Goal: Information Seeking & Learning: Learn about a topic

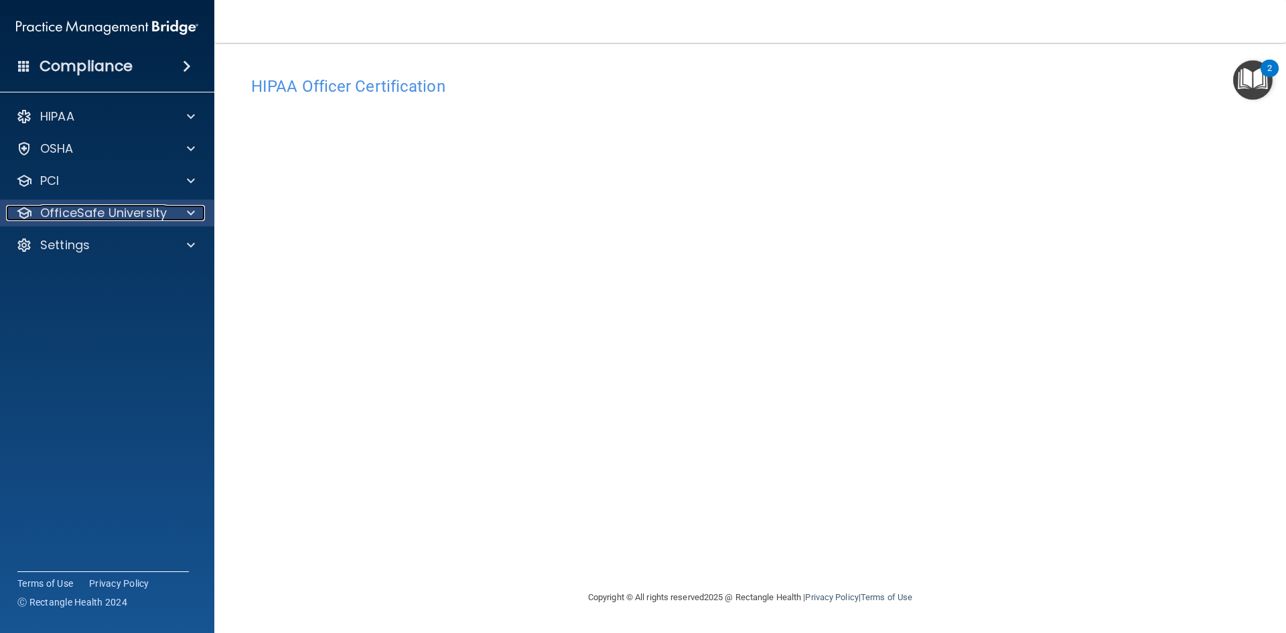
click at [94, 215] on p "OfficeSafe University" at bounding box center [103, 213] width 127 height 16
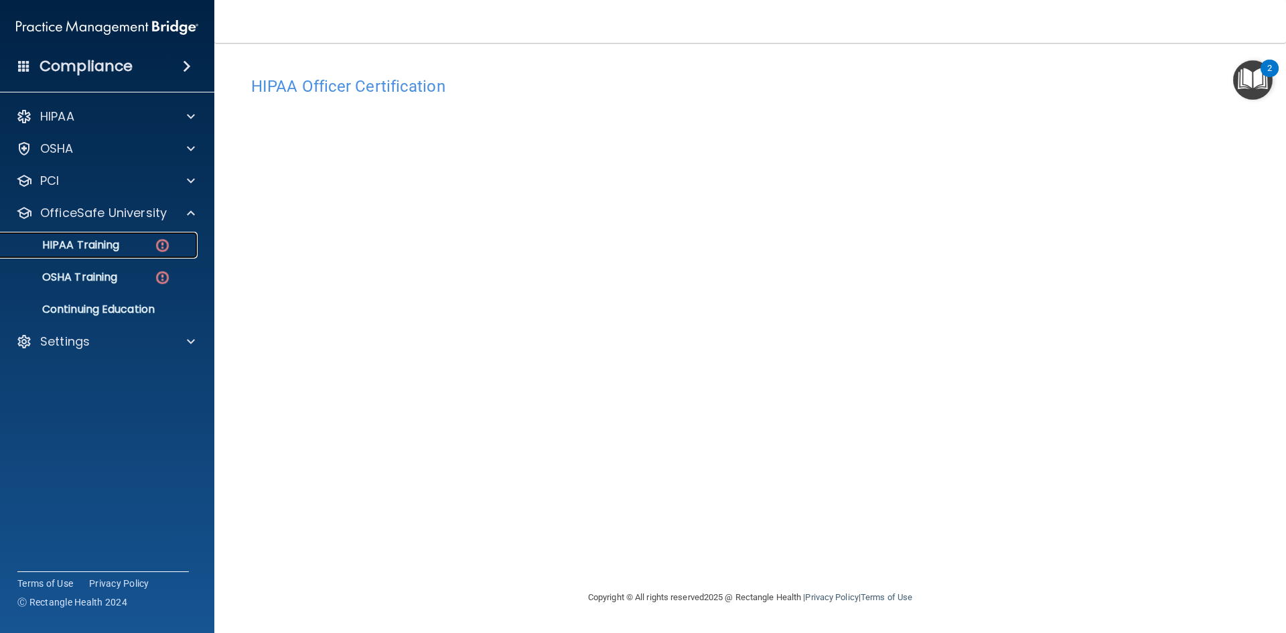
click at [100, 247] on p "HIPAA Training" at bounding box center [64, 244] width 111 height 13
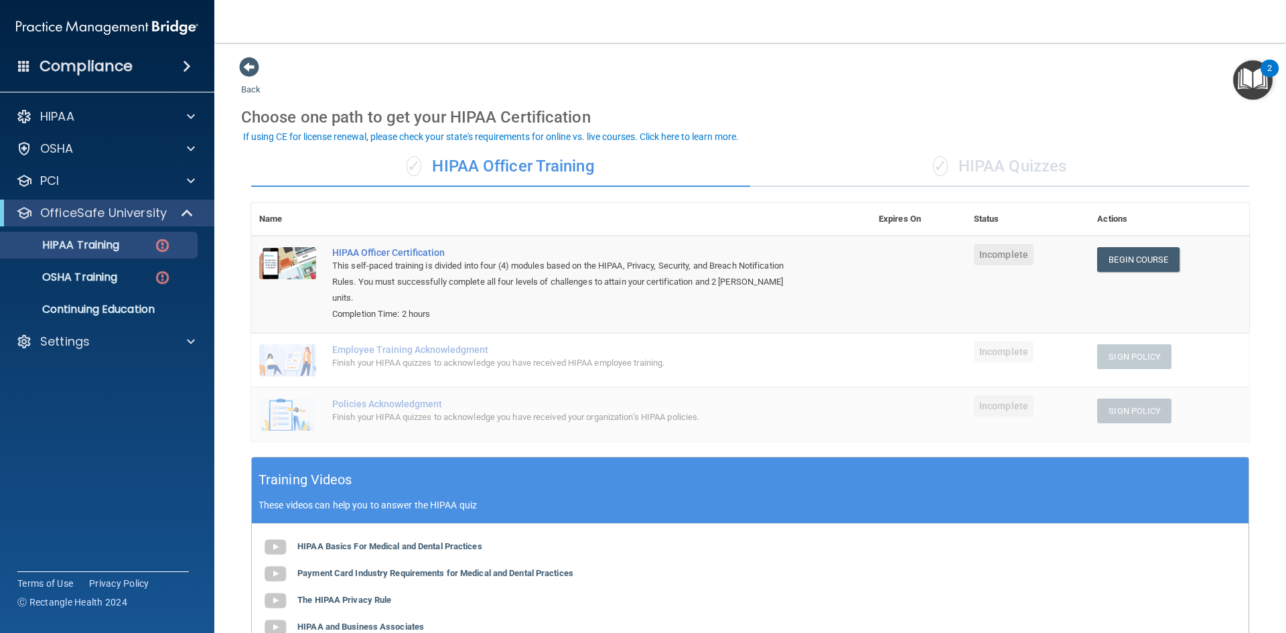
click at [490, 163] on div "✓ HIPAA Officer Training" at bounding box center [500, 167] width 499 height 40
click at [1135, 267] on link "Begin Course" at bounding box center [1138, 259] width 82 height 25
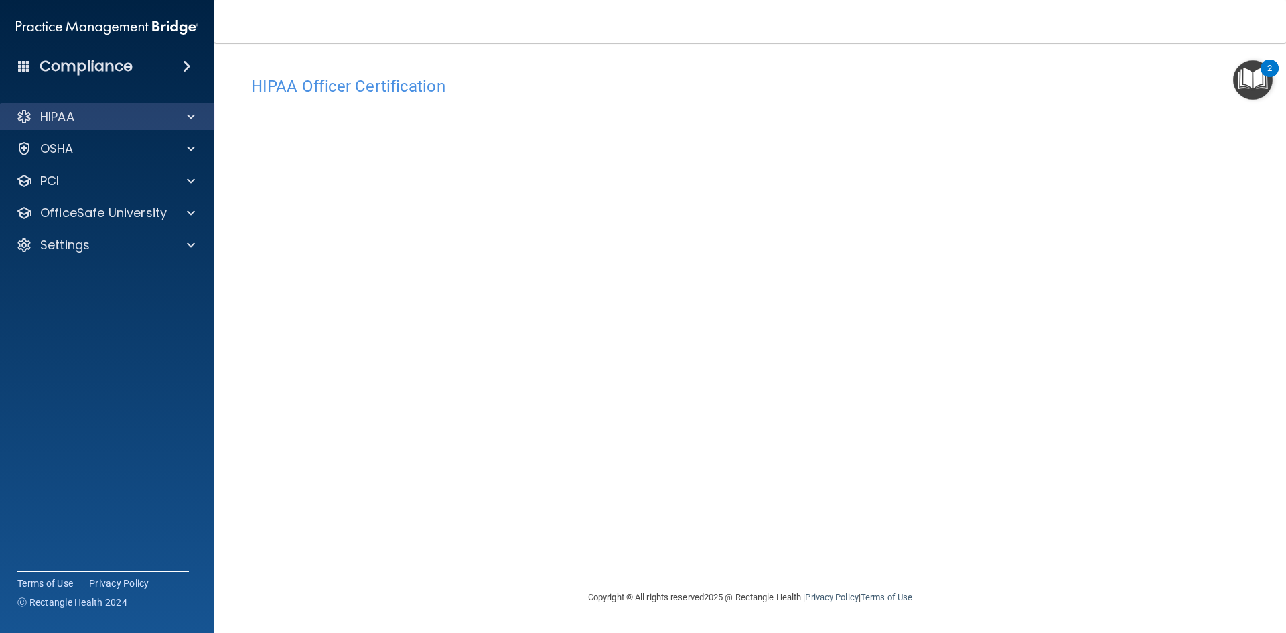
click at [90, 125] on div "HIPAA" at bounding box center [107, 116] width 215 height 27
click at [194, 119] on span at bounding box center [191, 117] width 8 height 16
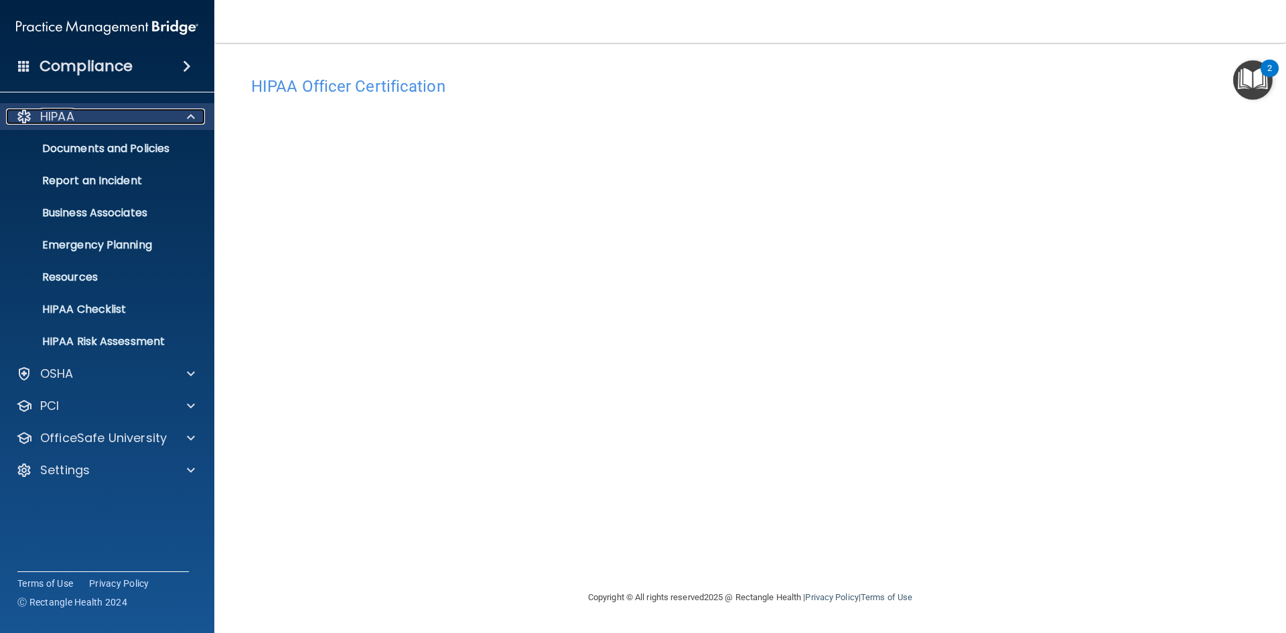
click at [194, 117] on span at bounding box center [191, 117] width 8 height 16
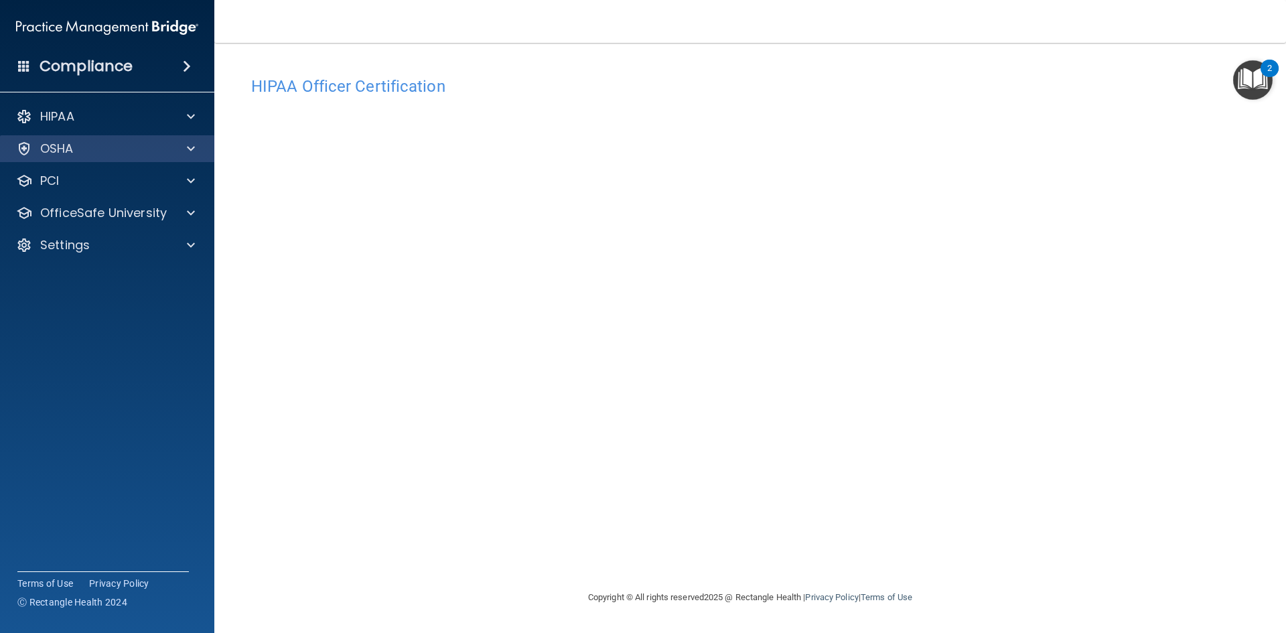
click at [173, 160] on div "OSHA" at bounding box center [107, 148] width 215 height 27
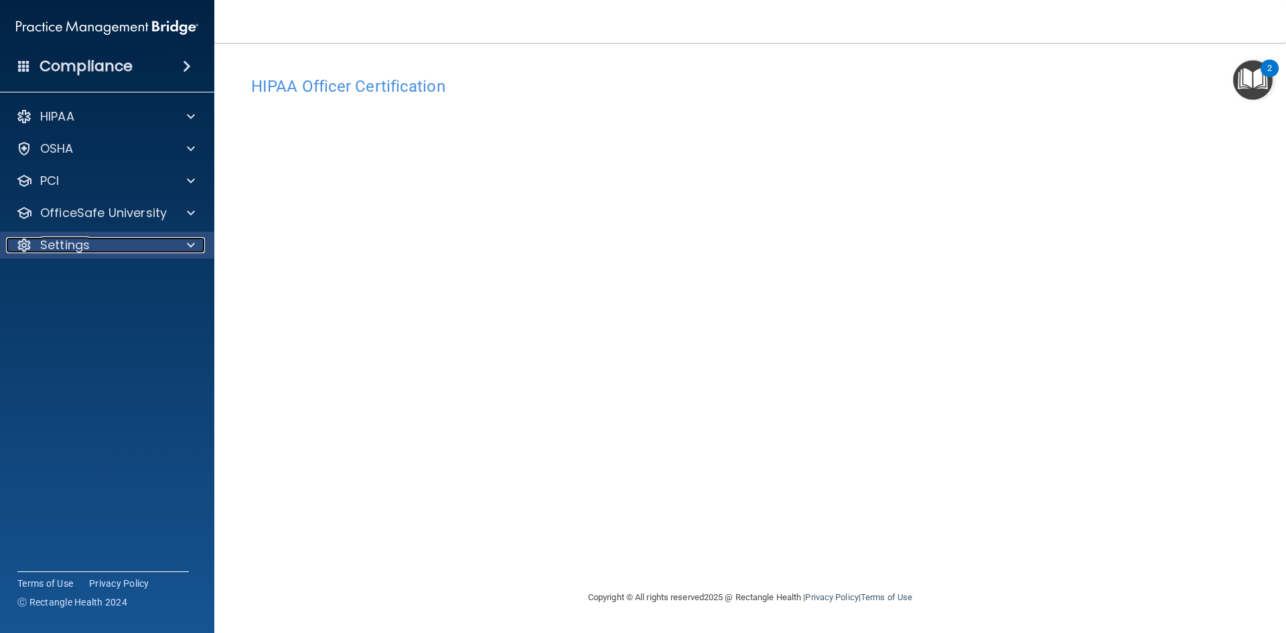
click at [74, 247] on p "Settings" at bounding box center [65, 245] width 50 height 16
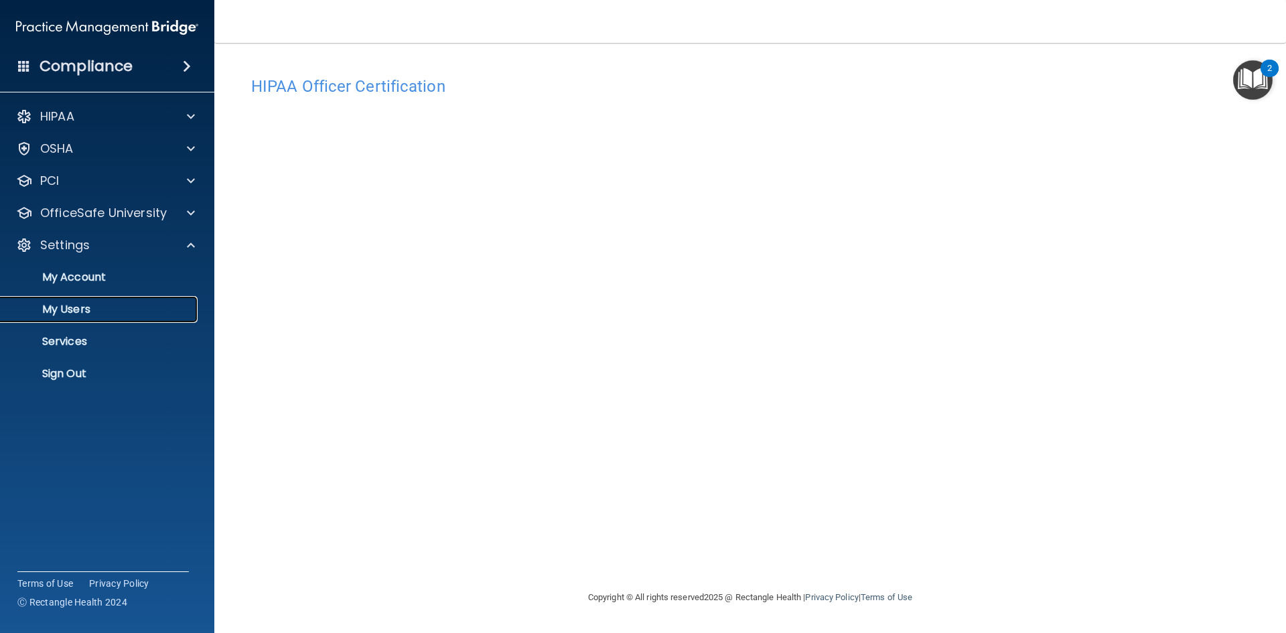
click at [89, 303] on p "My Users" at bounding box center [100, 309] width 183 height 13
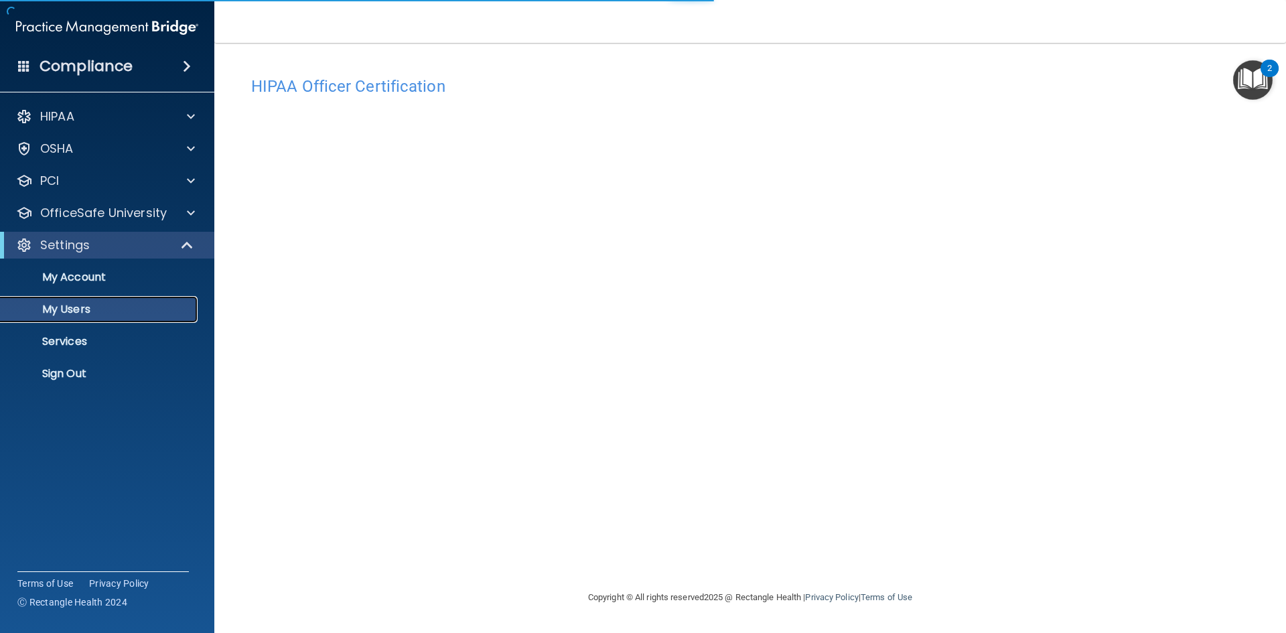
select select "20"
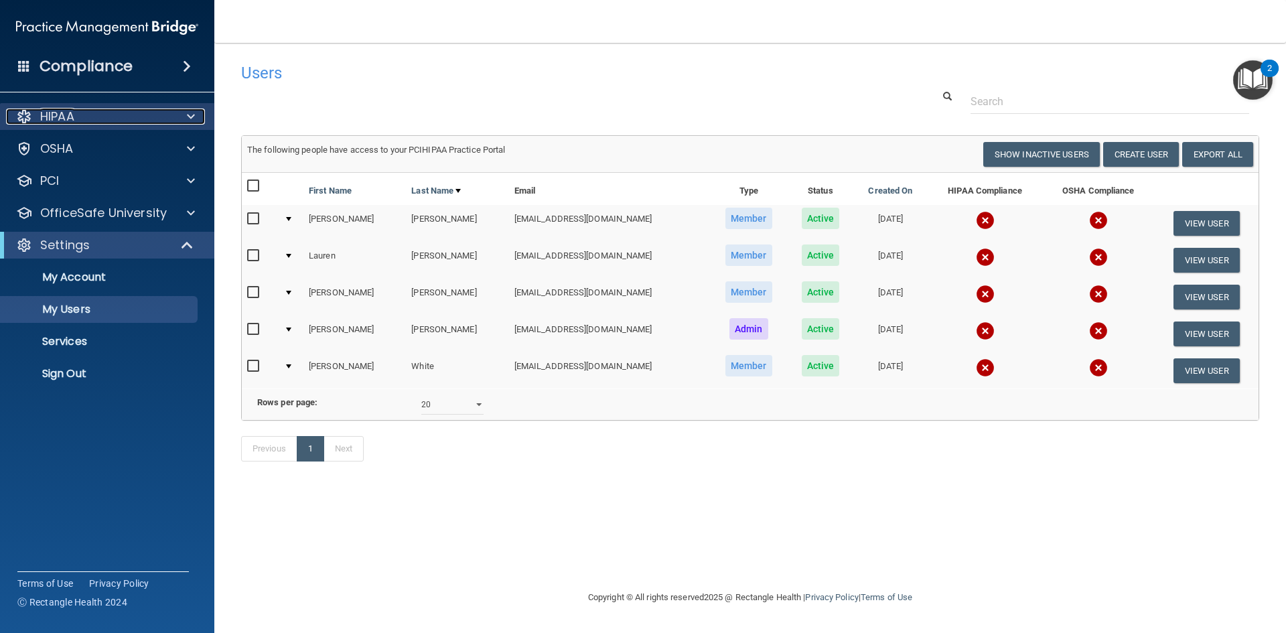
click at [86, 113] on div "HIPAA" at bounding box center [89, 117] width 166 height 16
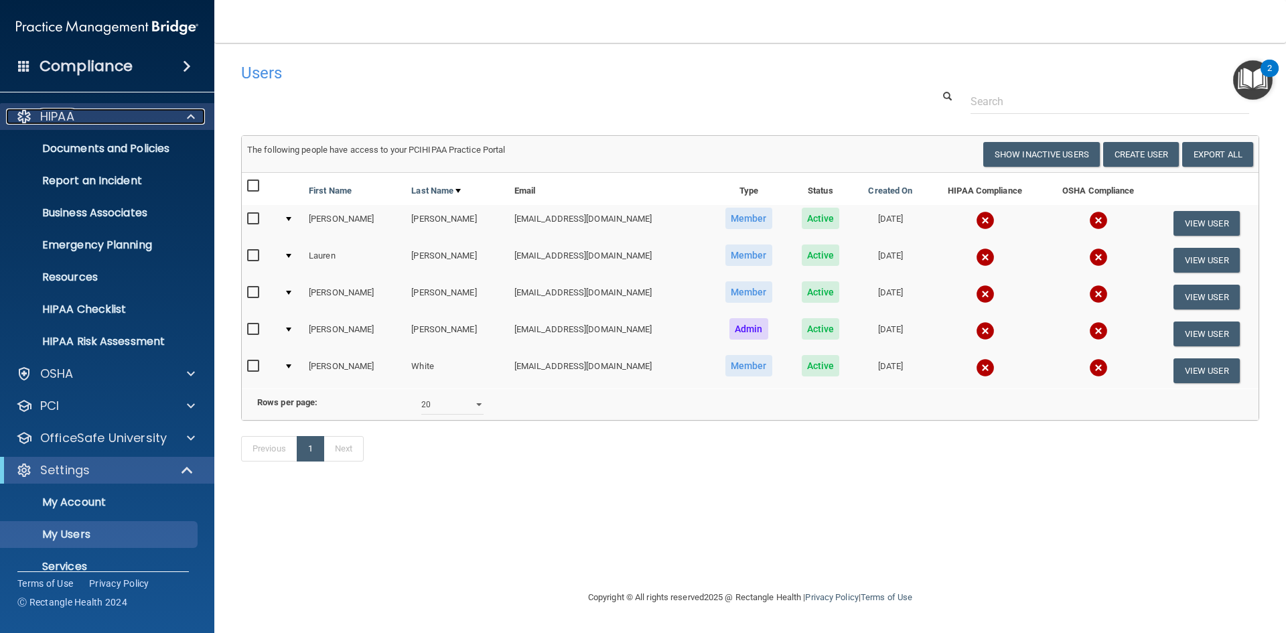
click at [88, 116] on div "HIPAA" at bounding box center [89, 117] width 166 height 16
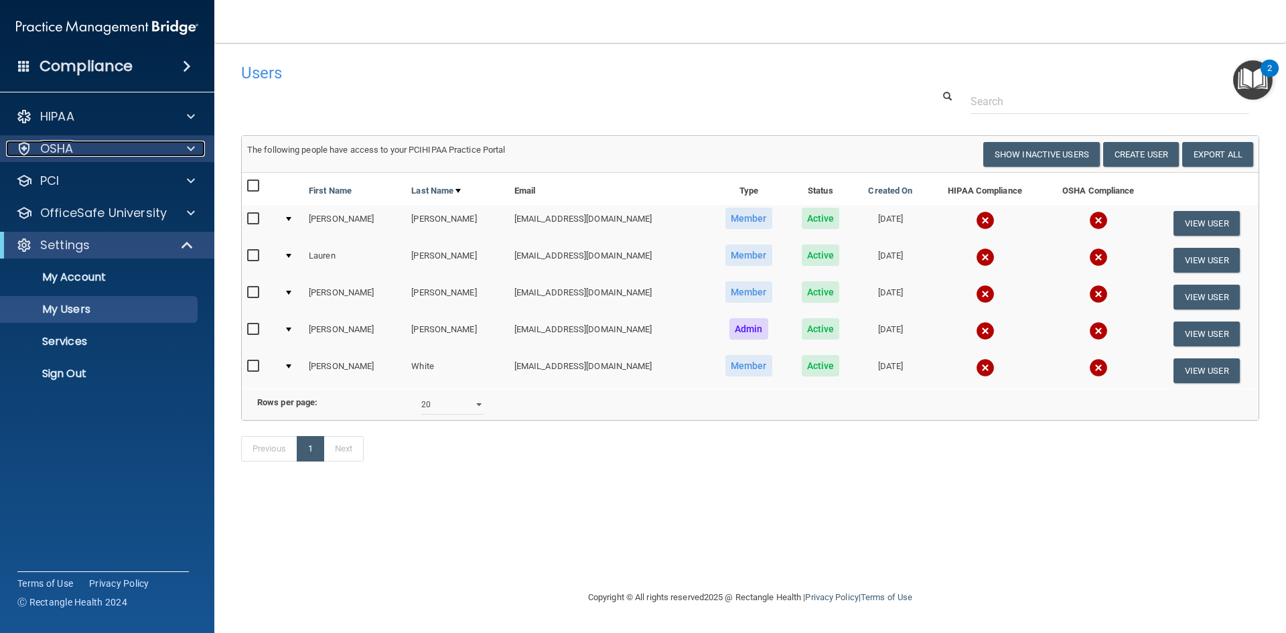
click at [180, 153] on div at bounding box center [188, 149] width 33 height 16
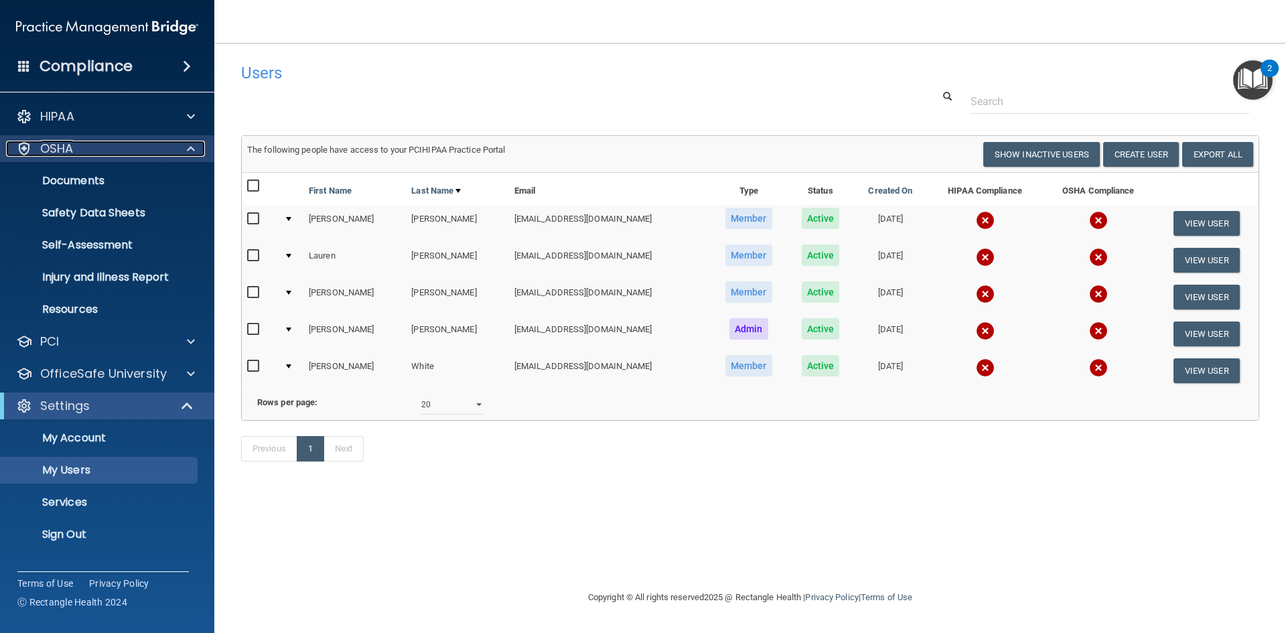
click at [180, 155] on div at bounding box center [188, 149] width 33 height 16
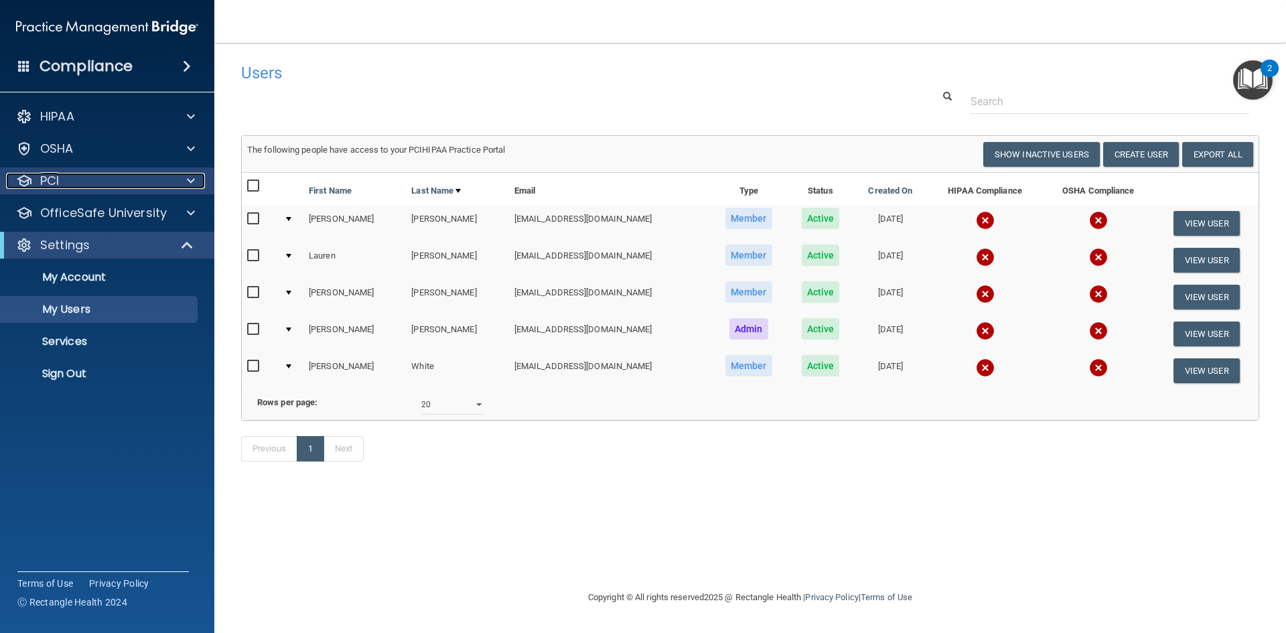
click at [175, 188] on div at bounding box center [188, 181] width 33 height 16
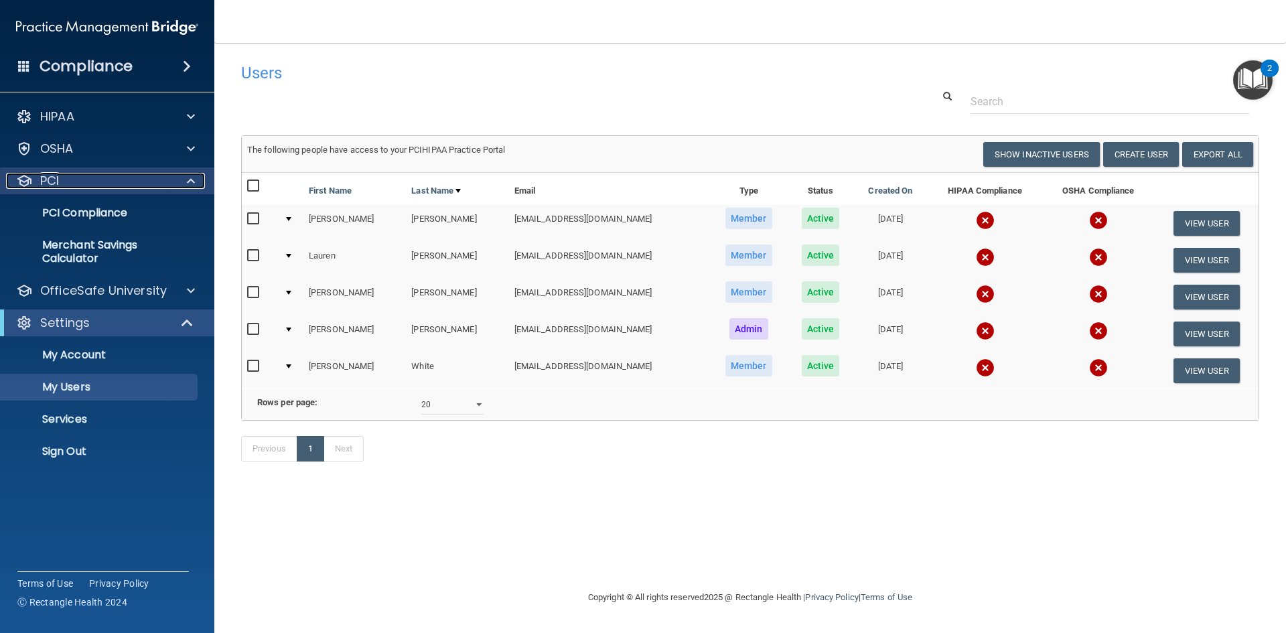
click at [175, 188] on div at bounding box center [188, 181] width 33 height 16
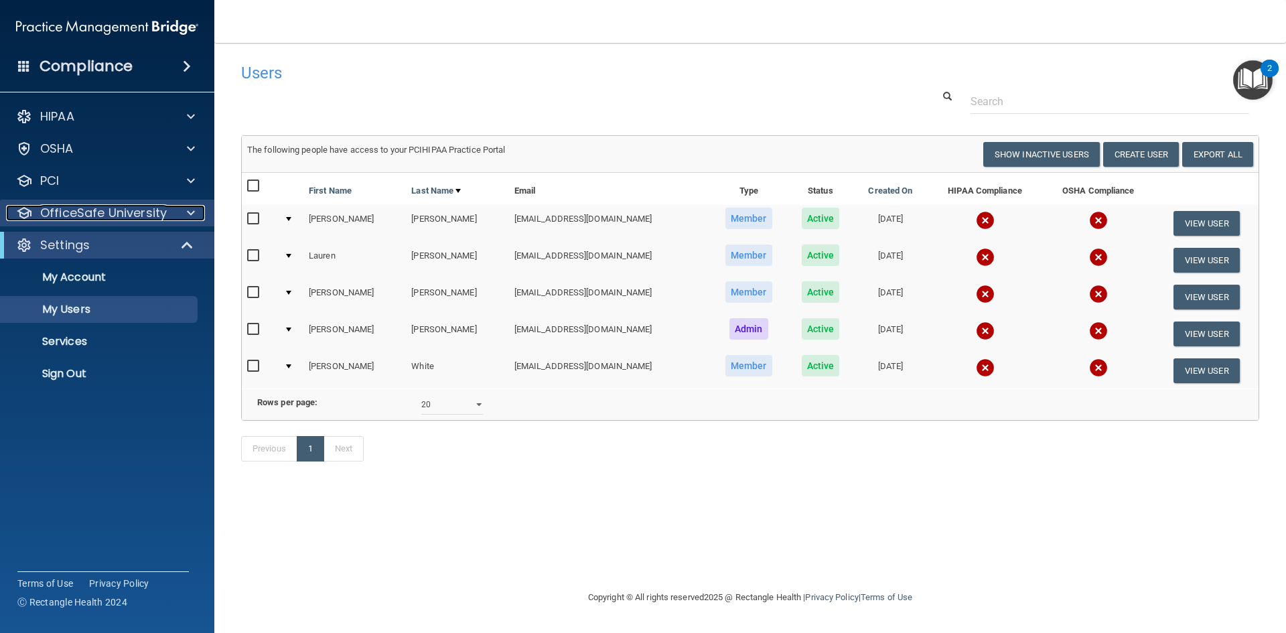
click at [186, 211] on div at bounding box center [188, 213] width 33 height 16
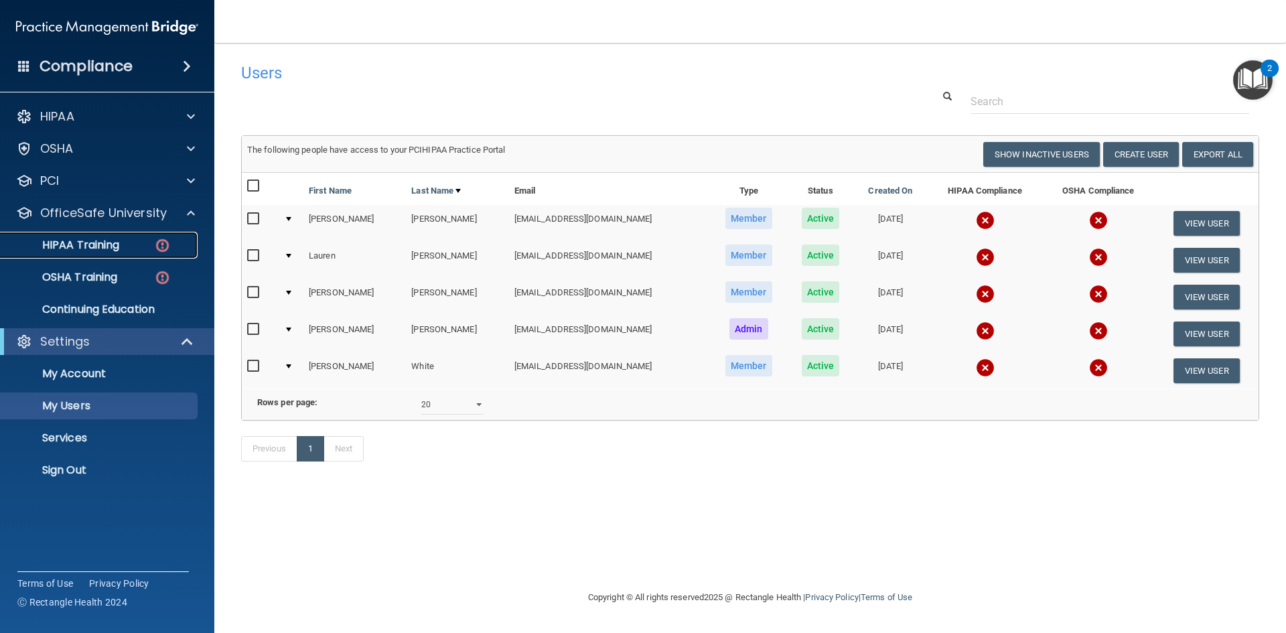
click at [137, 244] on div "HIPAA Training" at bounding box center [100, 244] width 183 height 13
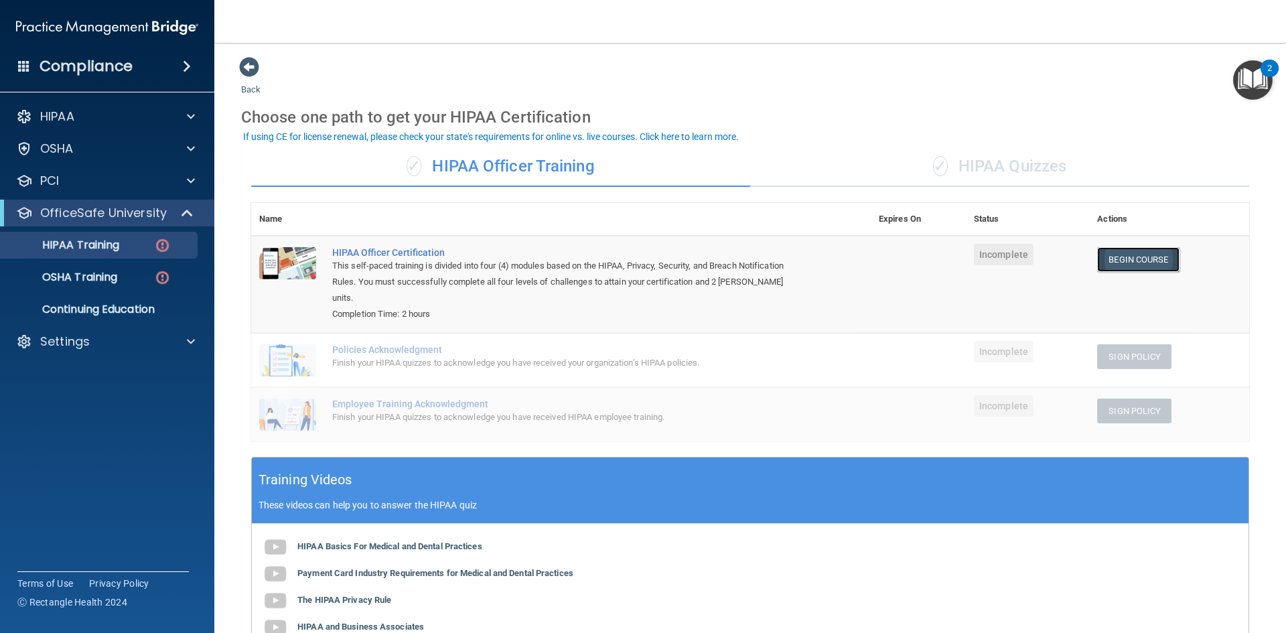
click at [1126, 260] on link "Begin Course" at bounding box center [1138, 259] width 82 height 25
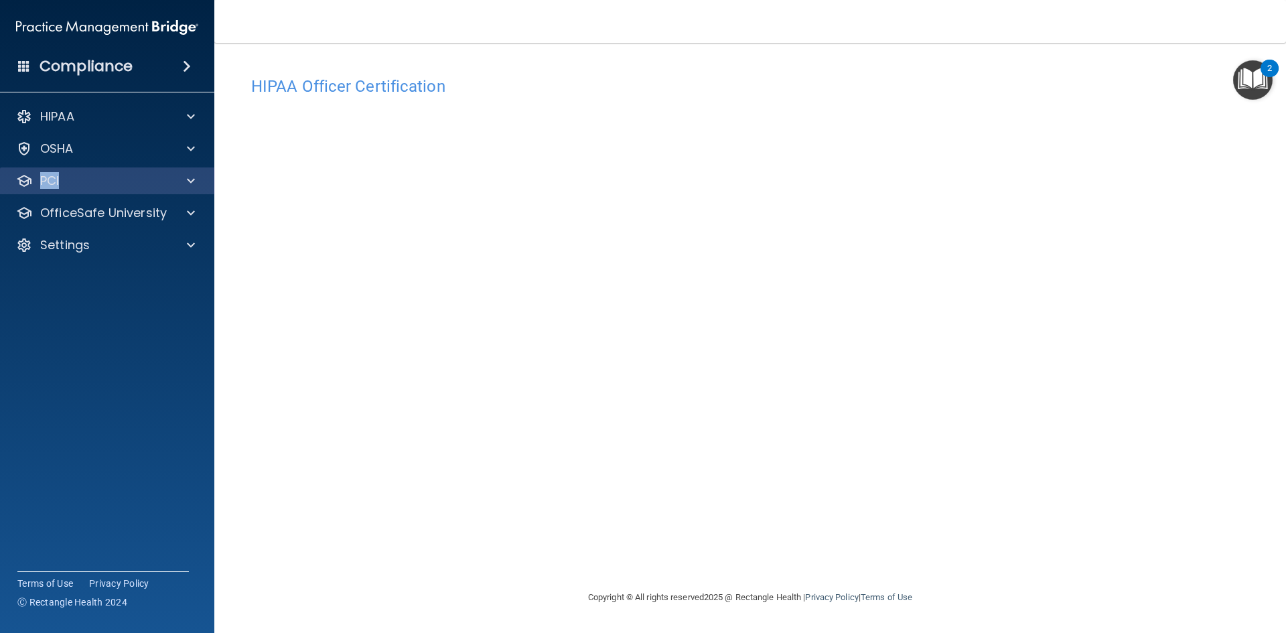
drag, startPoint x: 90, startPoint y: 161, endPoint x: 84, endPoint y: 167, distance: 8.1
click at [84, 167] on div "HIPAA Documents and Policies Report an Incident Business Associates Emergency P…" at bounding box center [107, 183] width 215 height 171
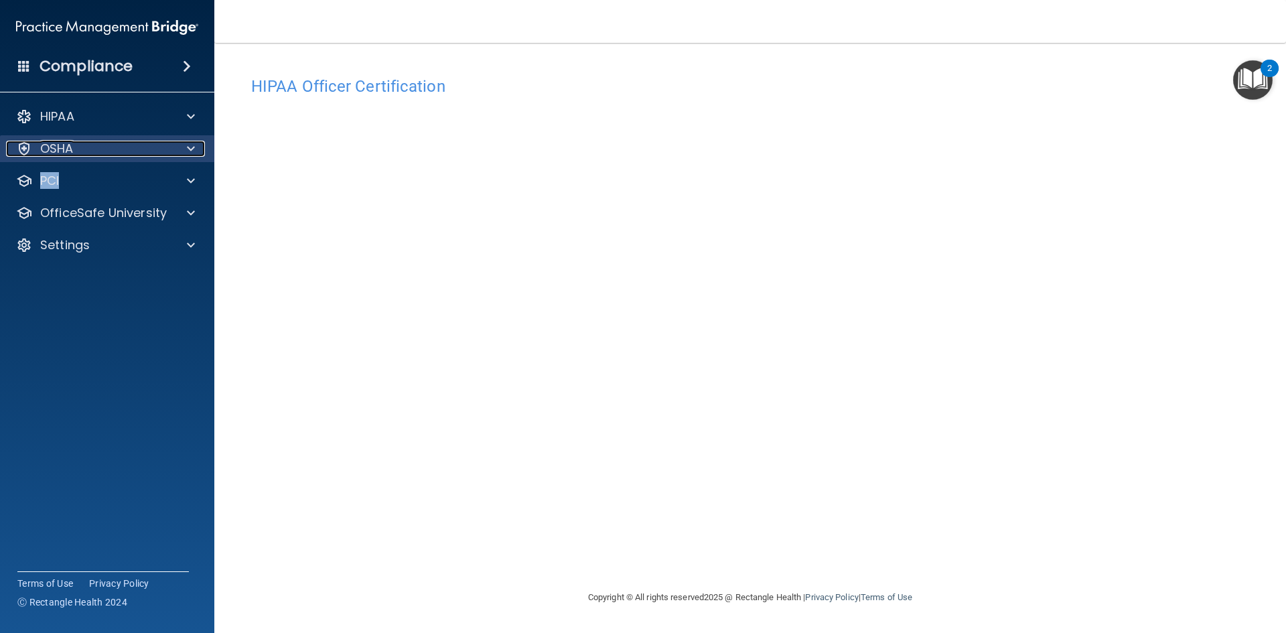
click at [95, 143] on div "OSHA" at bounding box center [89, 149] width 166 height 16
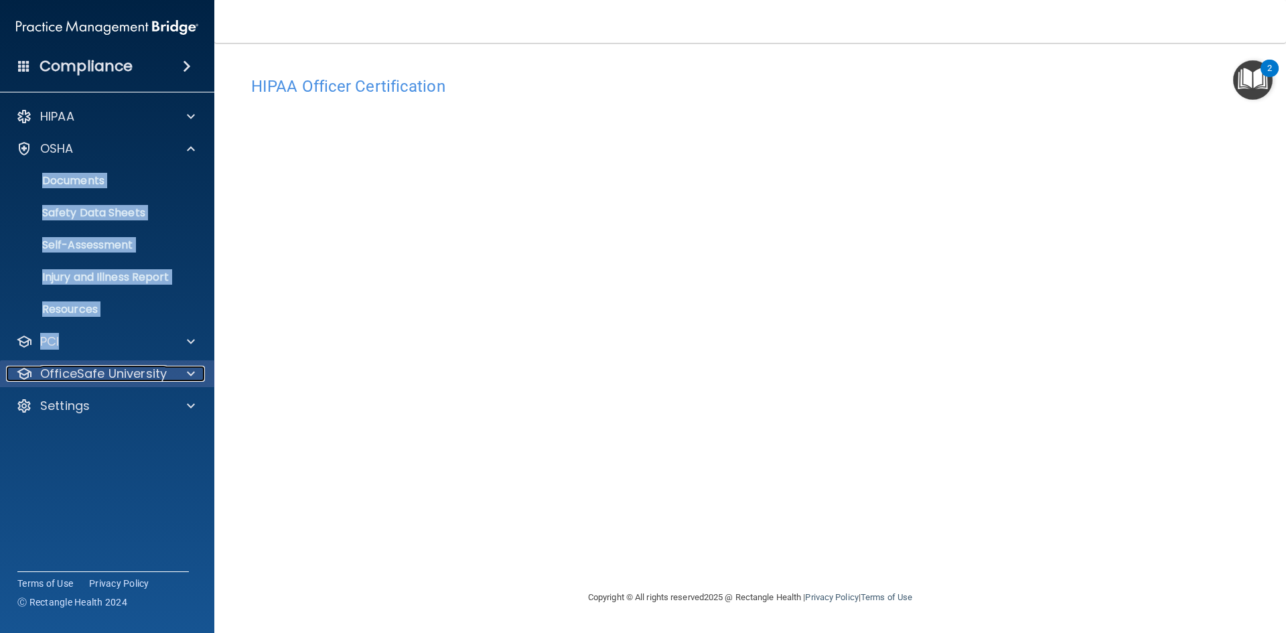
click at [160, 370] on p "OfficeSafe University" at bounding box center [103, 374] width 127 height 16
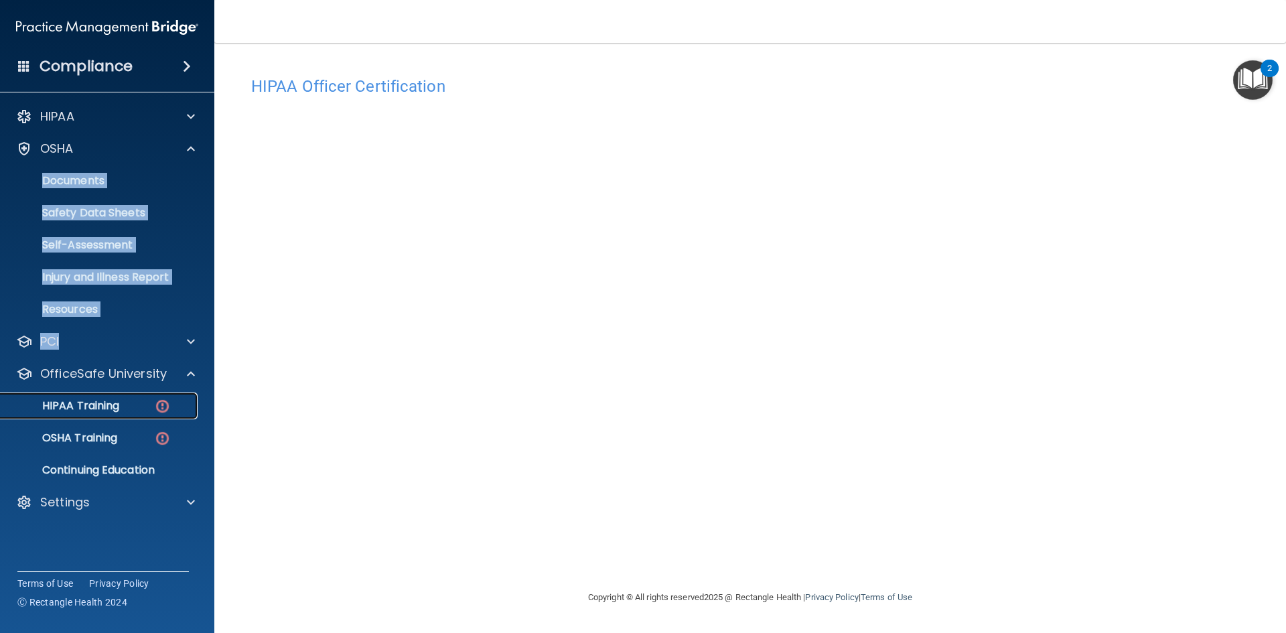
click at [128, 405] on div "HIPAA Training" at bounding box center [100, 405] width 183 height 13
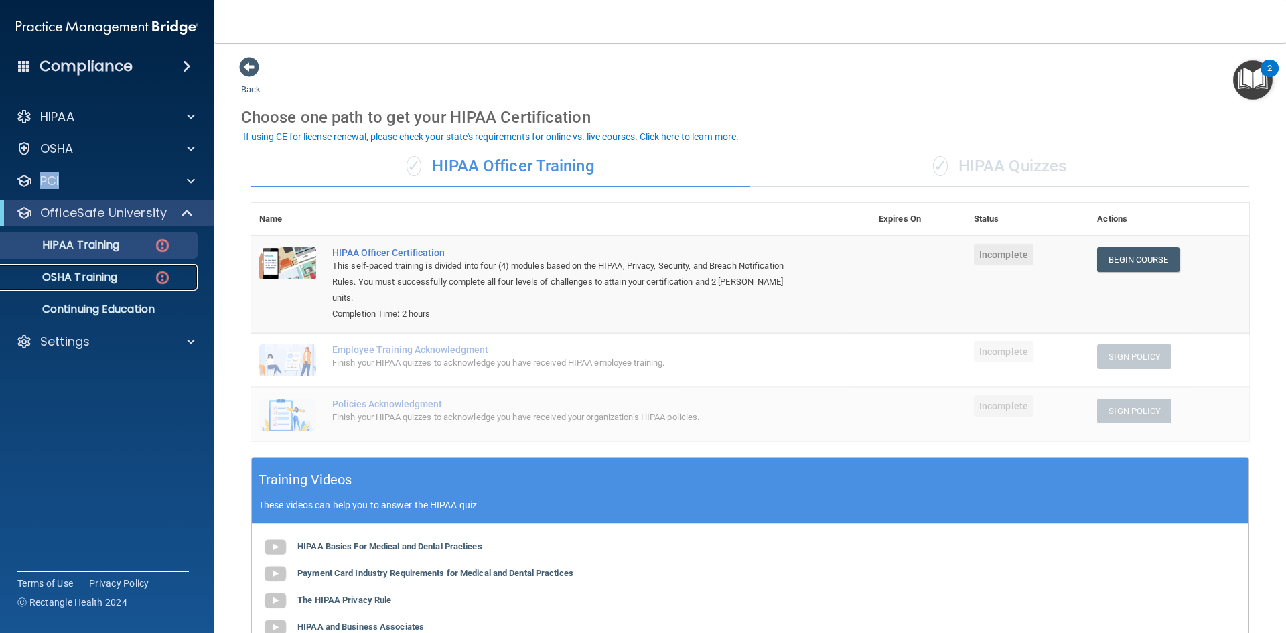
click at [88, 281] on p "OSHA Training" at bounding box center [63, 277] width 109 height 13
